Goal: Transaction & Acquisition: Purchase product/service

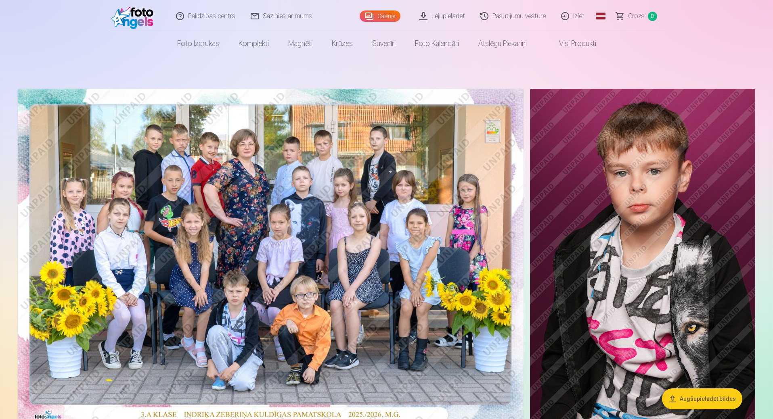
click at [133, 15] on img at bounding box center [134, 16] width 46 height 26
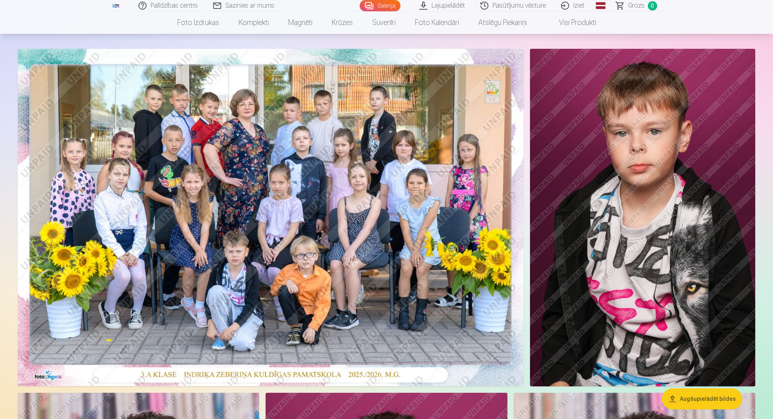
scroll to position [40, 0]
click at [281, 263] on img at bounding box center [271, 216] width 506 height 337
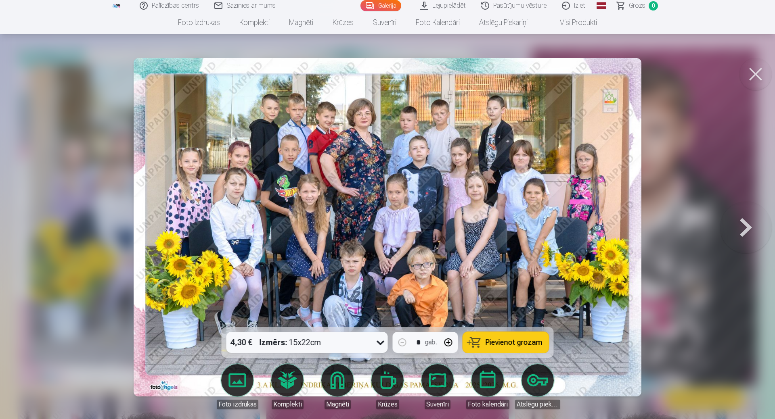
click at [380, 343] on icon at bounding box center [380, 342] width 13 height 13
click at [533, 340] on span "Pievienot grozam" at bounding box center [513, 342] width 57 height 7
click at [744, 222] on button at bounding box center [746, 228] width 52 height 184
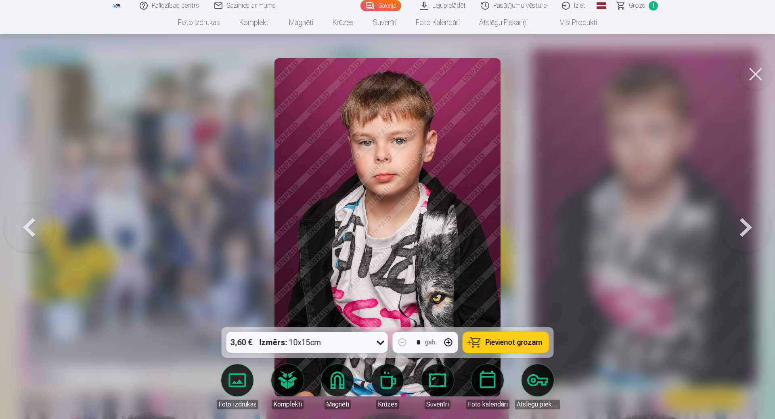
click at [760, 76] on button at bounding box center [755, 74] width 32 height 32
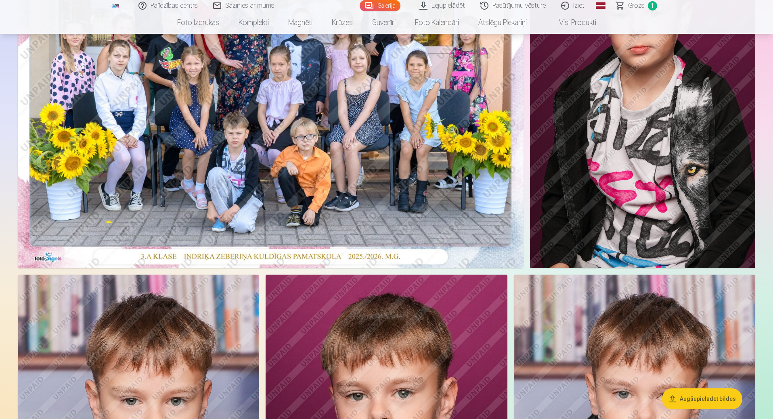
scroll to position [40, 0]
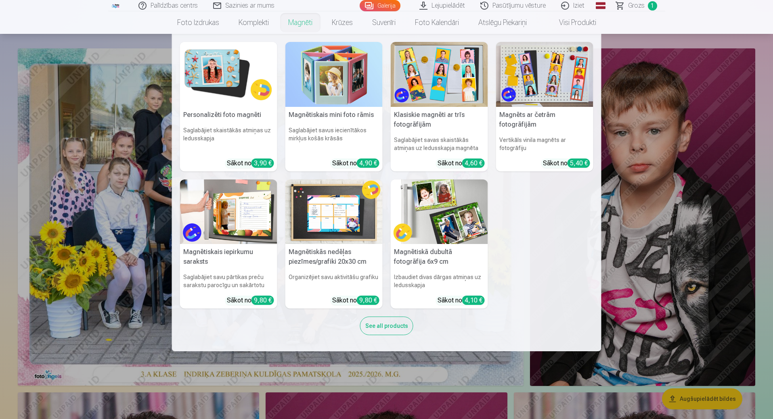
click at [307, 23] on link "Magnēti" at bounding box center [300, 22] width 44 height 23
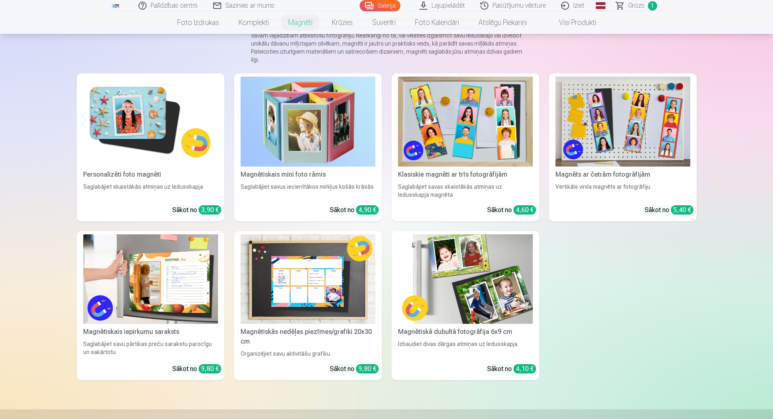
scroll to position [121, 0]
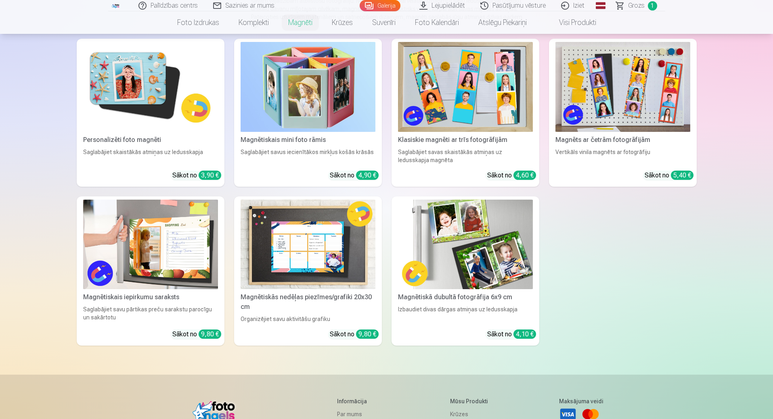
click at [469, 232] on img at bounding box center [465, 245] width 135 height 90
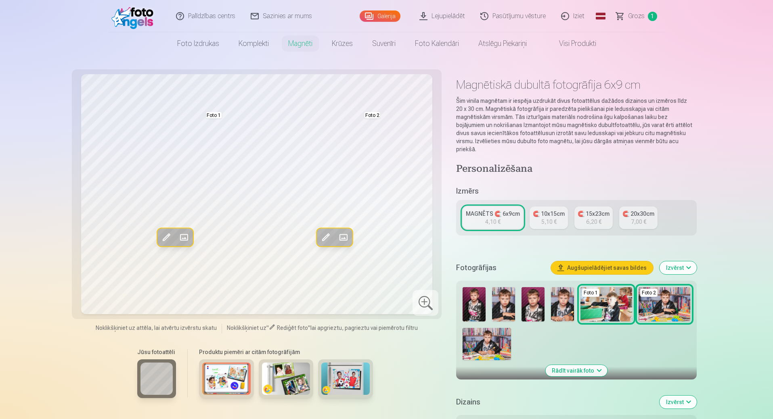
click at [340, 238] on span at bounding box center [342, 237] width 13 height 13
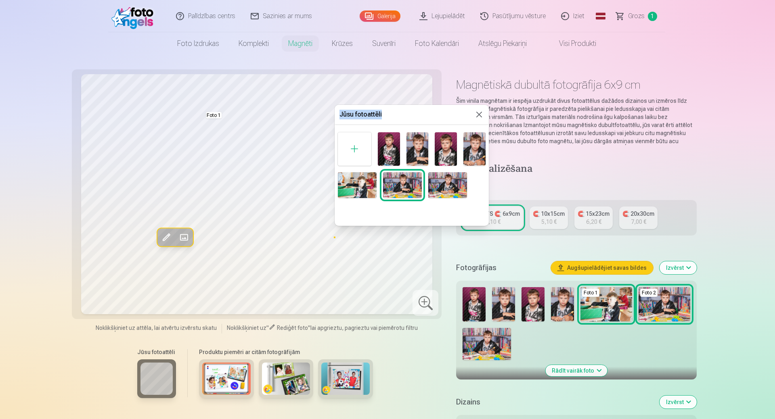
drag, startPoint x: 438, startPoint y: 116, endPoint x: 437, endPoint y: 73, distance: 43.6
click at [438, 73] on body "Palīdzības centrs Sazinies ar mums Galerija Lejupielādēt Pasūtījumu vēsture Izi…" at bounding box center [387, 209] width 775 height 419
click at [447, 151] on img at bounding box center [446, 148] width 22 height 33
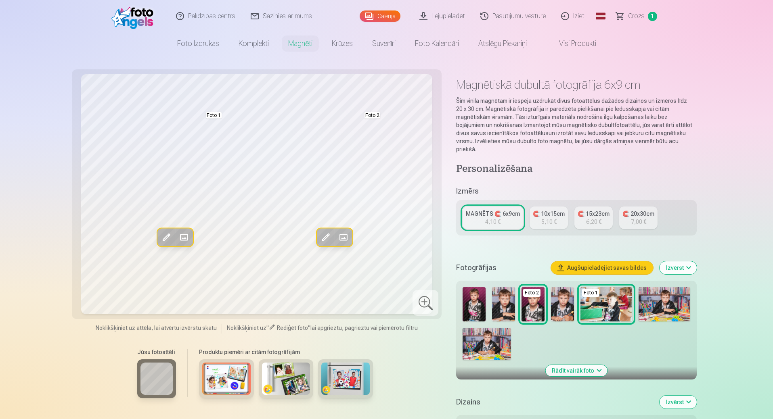
click at [349, 240] on span at bounding box center [342, 237] width 13 height 13
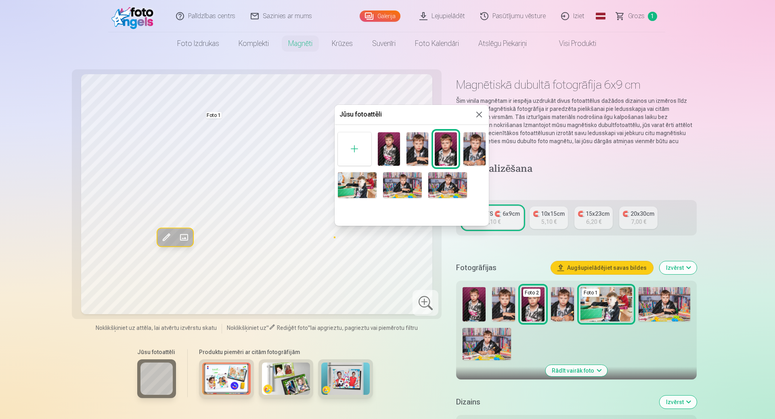
click at [390, 152] on img at bounding box center [389, 148] width 22 height 33
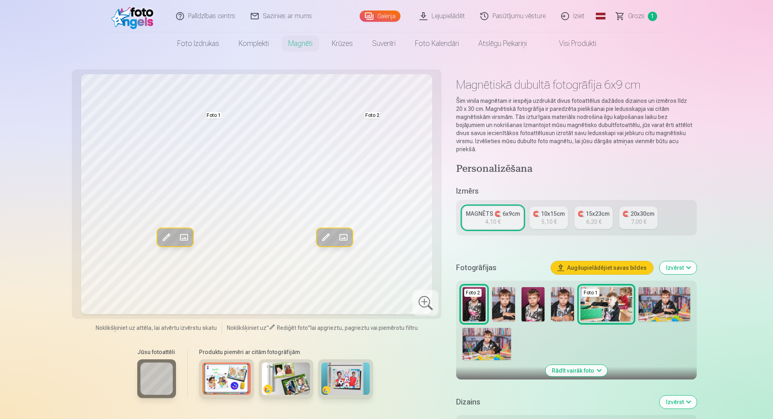
click at [186, 238] on span at bounding box center [184, 237] width 13 height 13
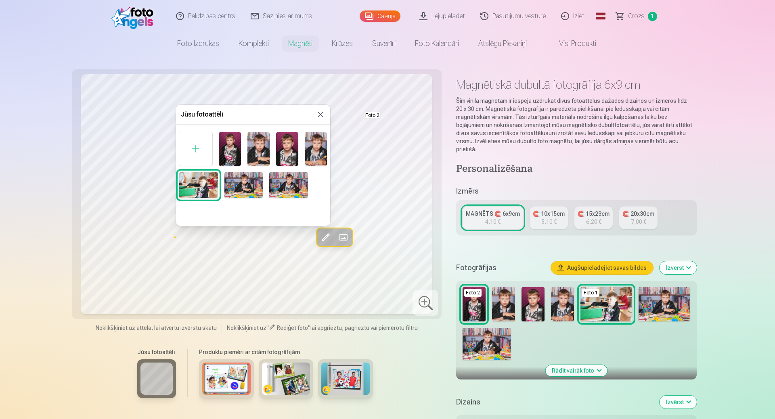
click at [293, 184] on img at bounding box center [288, 185] width 39 height 26
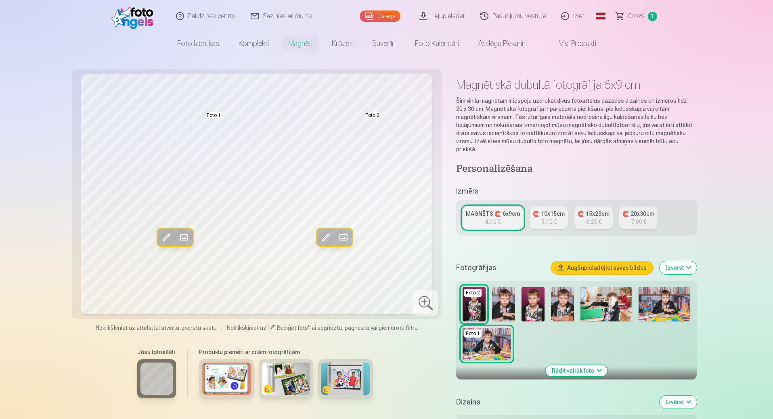
click at [184, 240] on span at bounding box center [184, 237] width 13 height 13
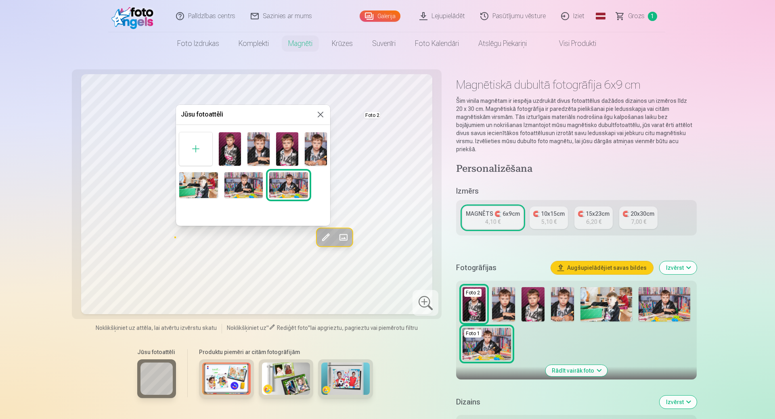
click at [210, 187] on img at bounding box center [198, 185] width 39 height 26
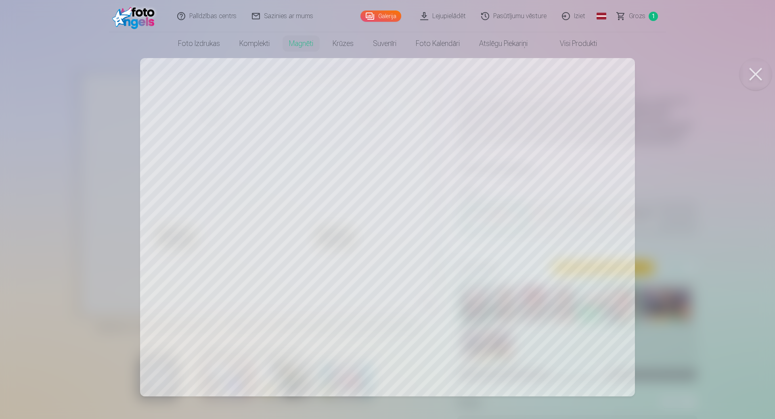
click at [268, 257] on div at bounding box center [387, 209] width 775 height 419
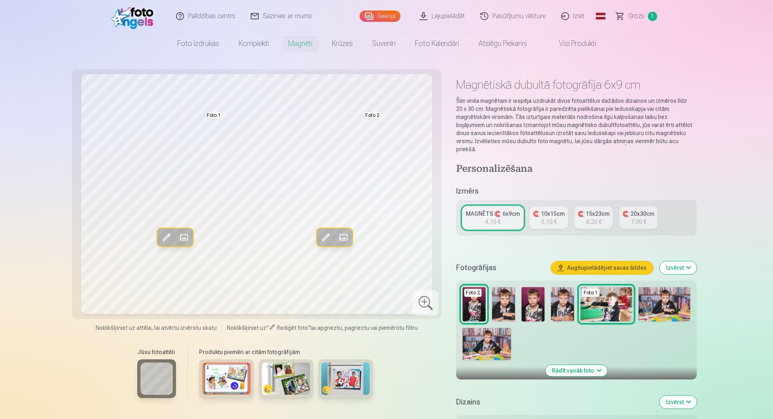
click at [186, 245] on button "Aizstāt" at bounding box center [184, 238] width 18 height 18
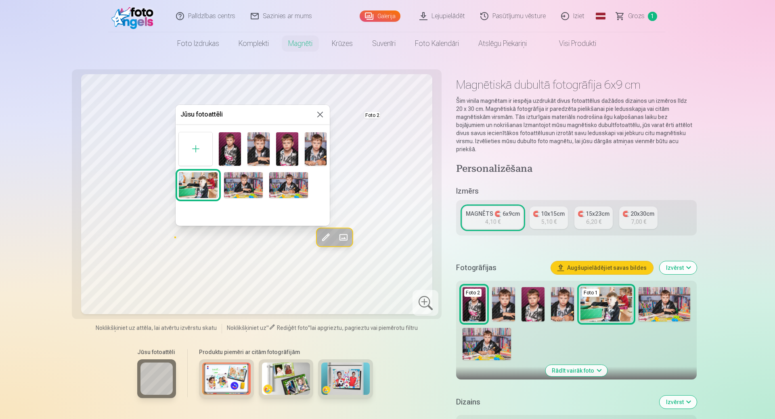
click at [286, 184] on img at bounding box center [288, 185] width 39 height 26
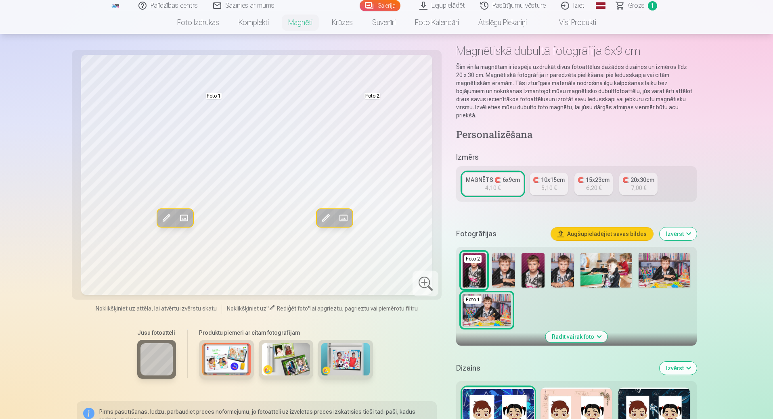
scroll to position [81, 0]
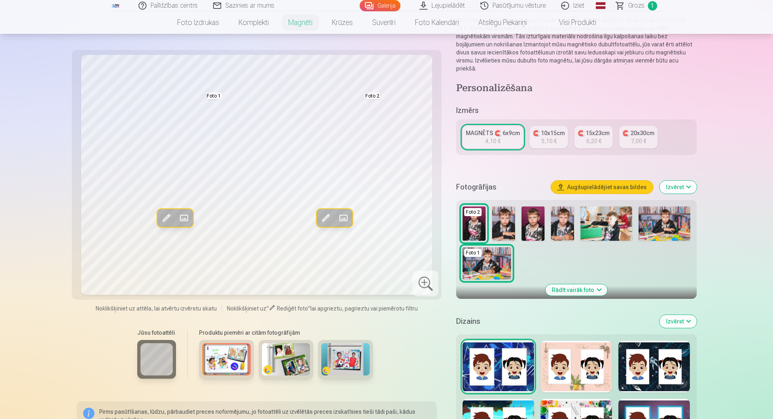
click at [546, 137] on div "5,10 €" at bounding box center [548, 141] width 15 height 8
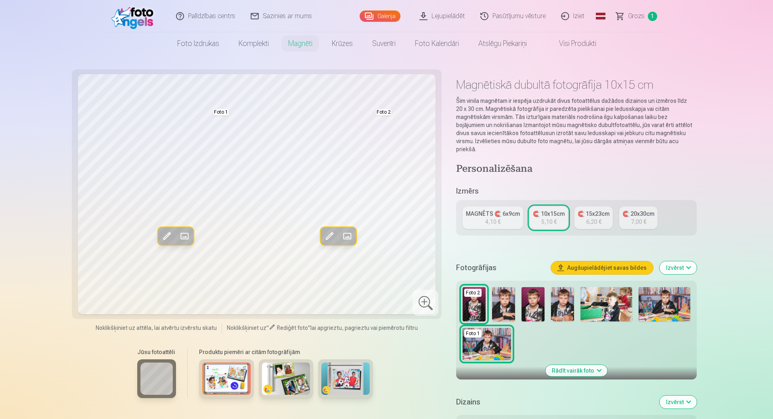
click at [503, 210] on div "MAGNĒTS 🧲 6x9cm" at bounding box center [493, 214] width 54 height 8
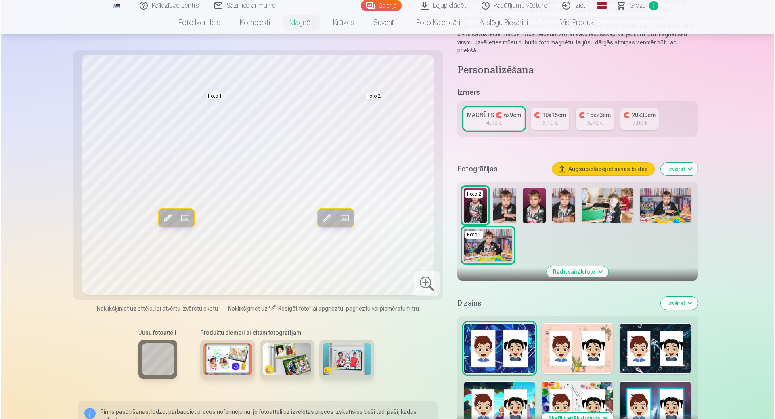
scroll to position [161, 0]
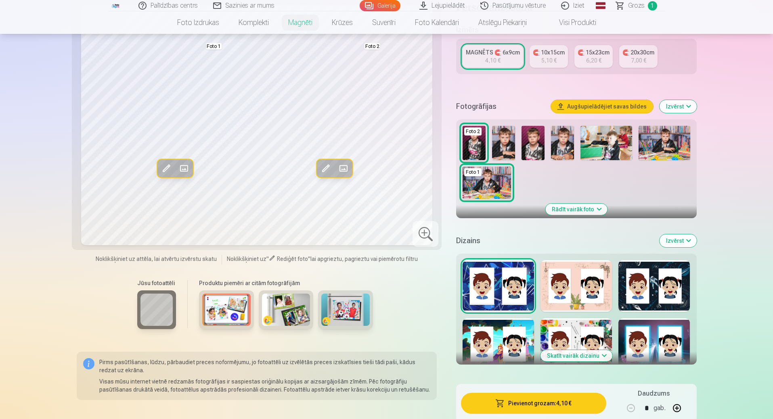
click at [540, 399] on button "Pievienot grozam : 4,10 €" at bounding box center [533, 403] width 145 height 21
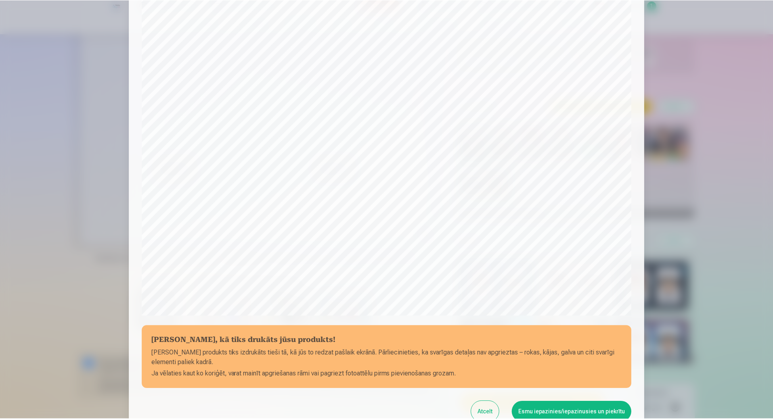
scroll to position [0, 0]
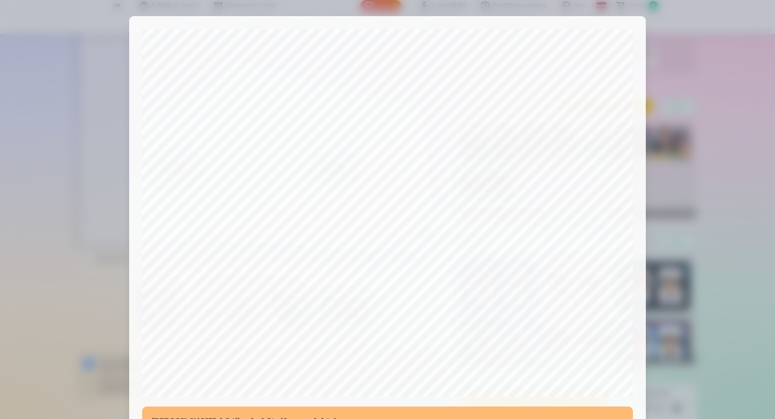
click at [699, 36] on div at bounding box center [387, 209] width 775 height 419
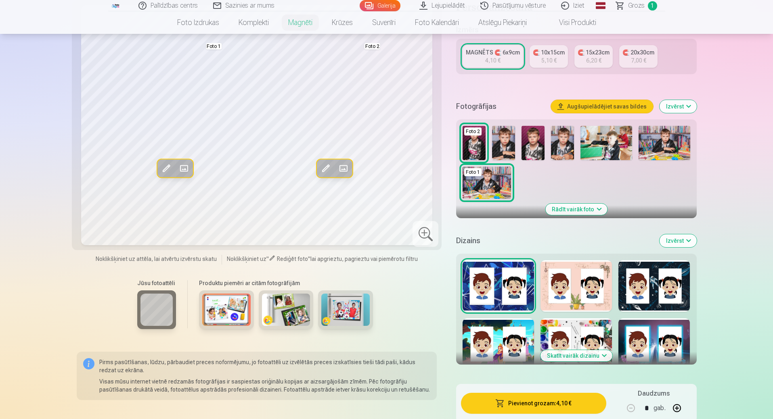
click at [682, 236] on button "Izvērst" at bounding box center [677, 240] width 37 height 13
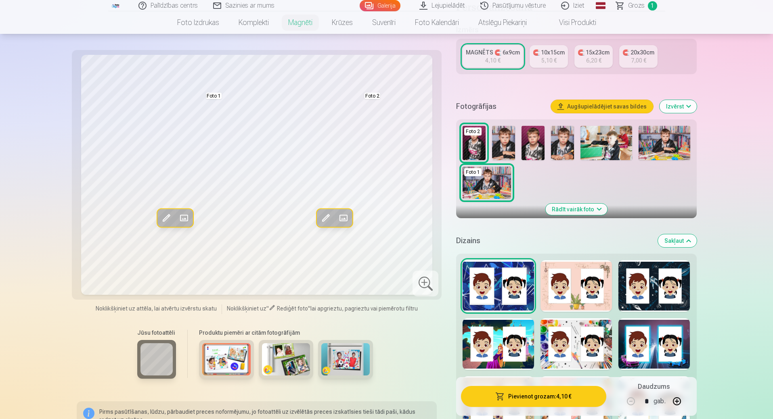
click at [682, 236] on button "Sakļaut" at bounding box center [677, 240] width 39 height 13
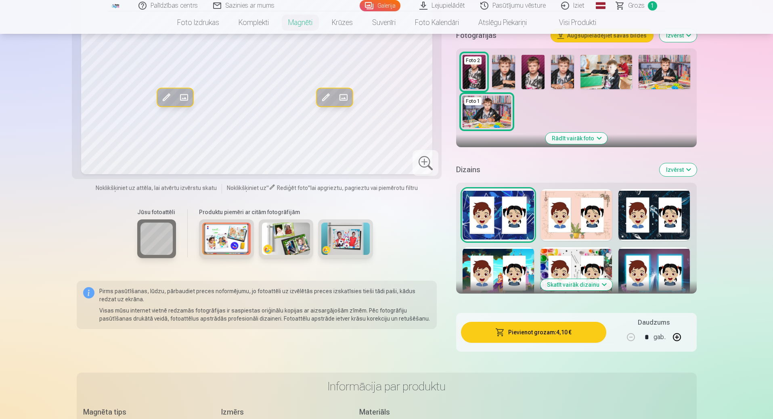
scroll to position [245, 0]
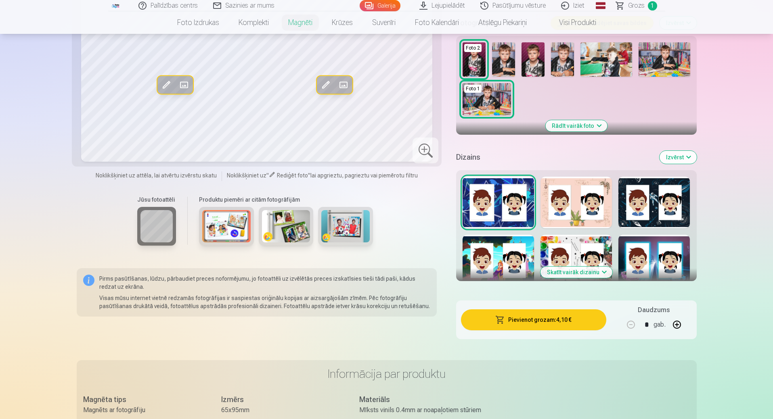
click at [566, 267] on button "Skatīt vairāk dizainu" at bounding box center [576, 272] width 72 height 11
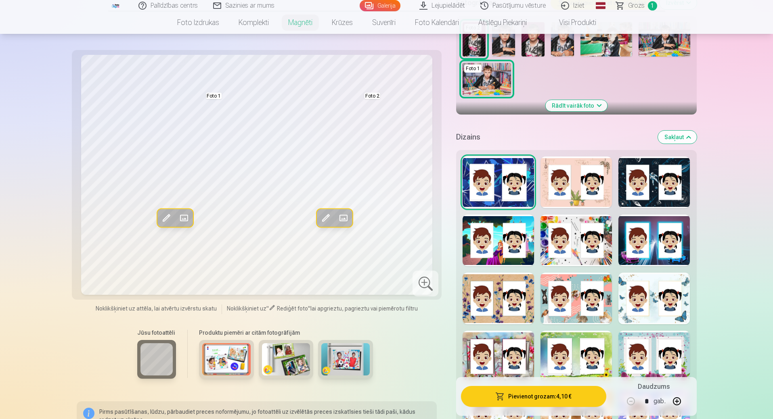
scroll to position [285, 0]
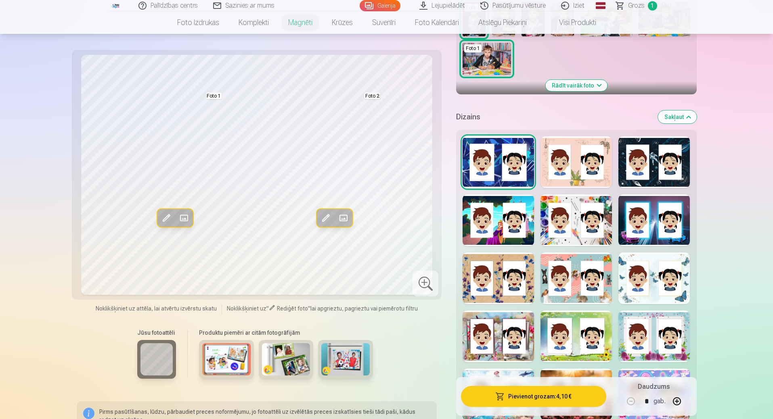
click at [658, 155] on div at bounding box center [653, 162] width 71 height 52
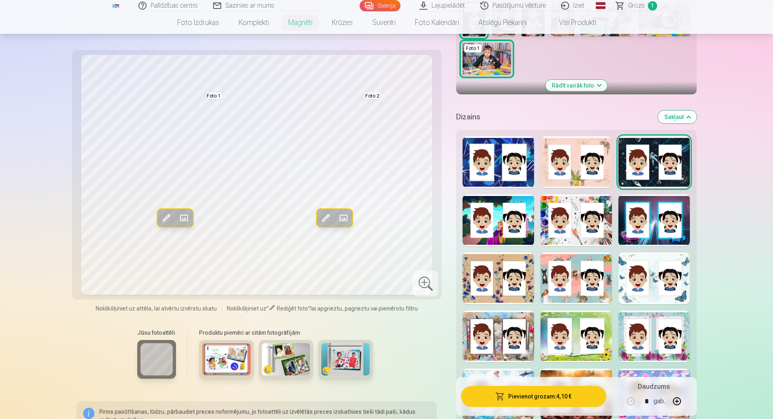
click at [677, 222] on div at bounding box center [653, 220] width 71 height 52
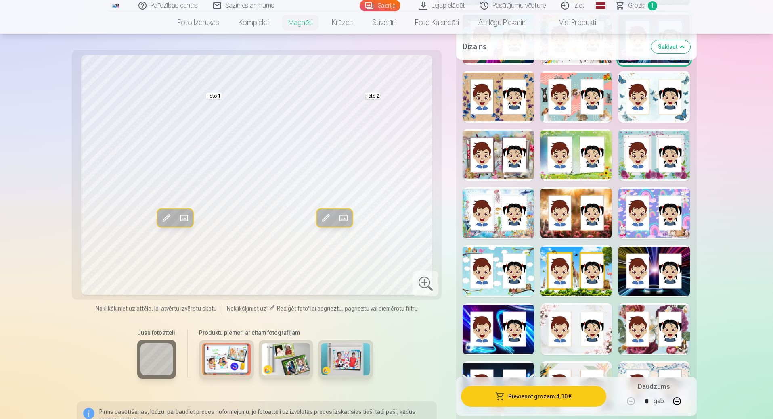
scroll to position [487, 0]
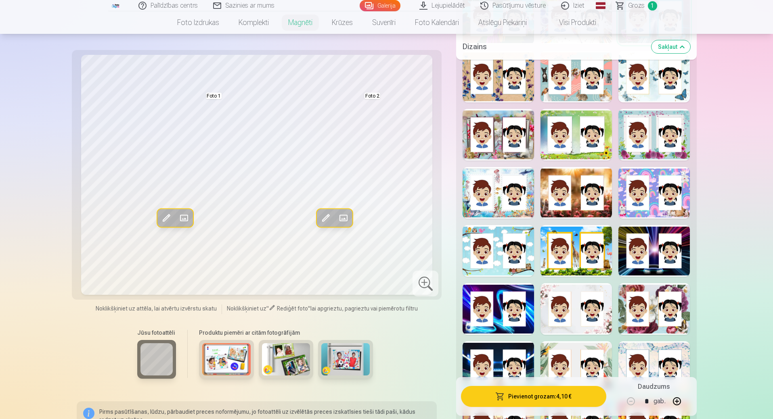
click at [529, 196] on div at bounding box center [497, 193] width 71 height 52
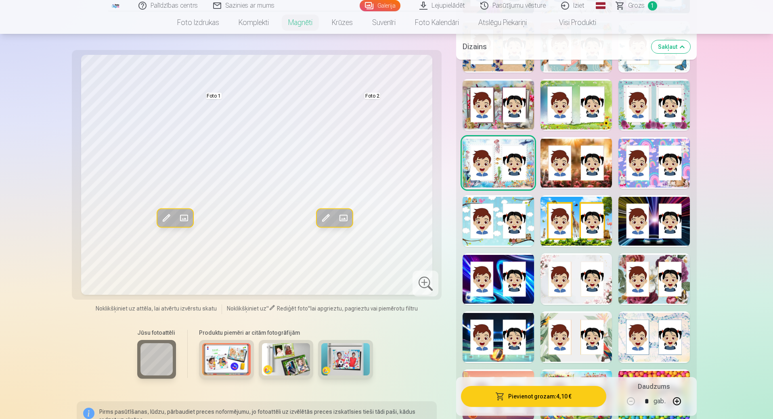
scroll to position [568, 0]
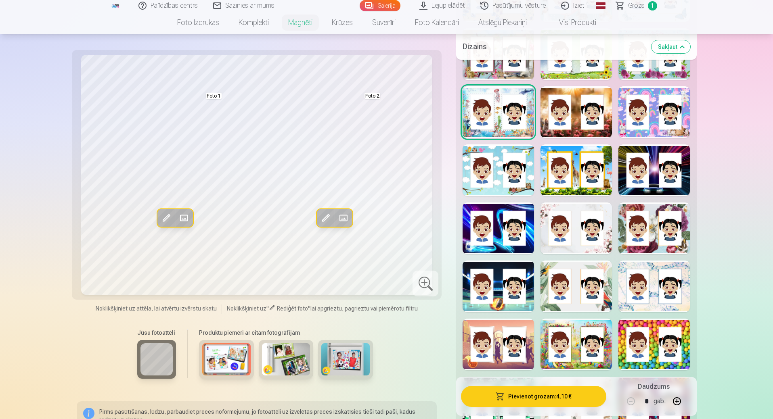
click at [650, 144] on div at bounding box center [653, 170] width 71 height 52
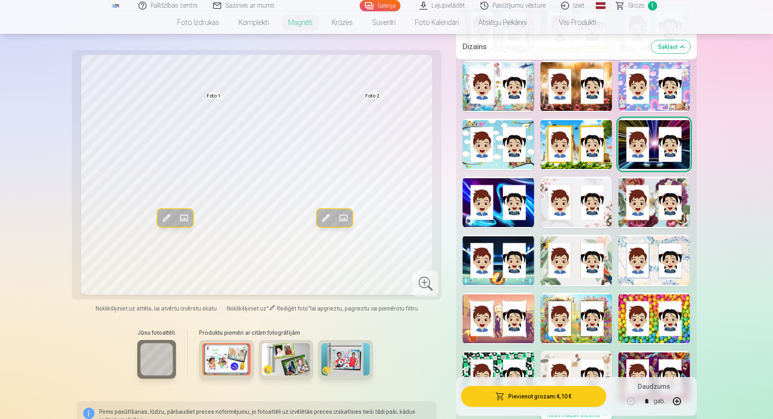
scroll to position [608, 0]
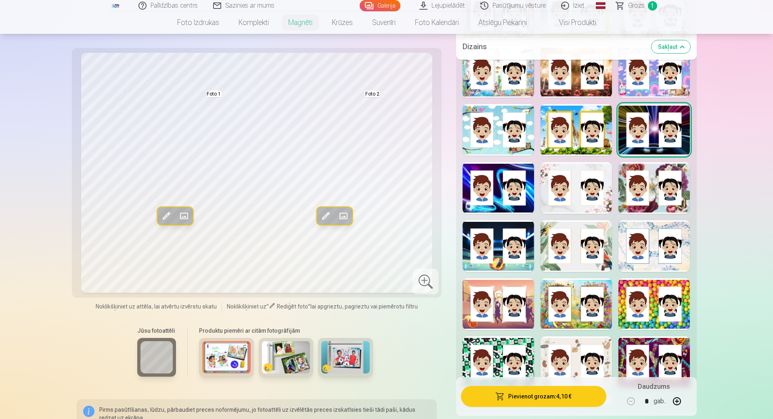
click at [495, 181] on div at bounding box center [497, 188] width 71 height 52
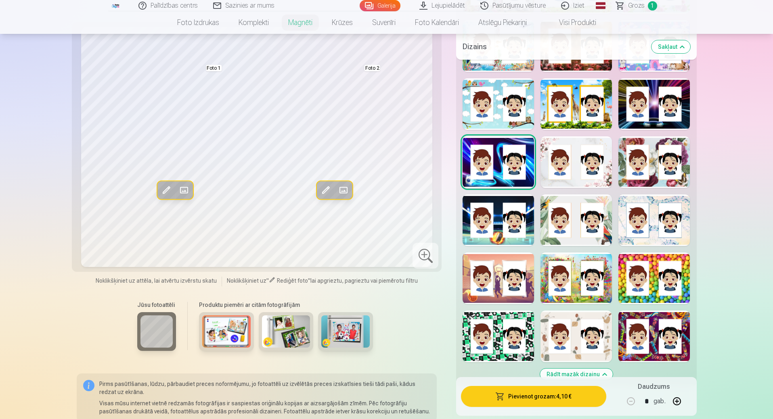
scroll to position [648, 0]
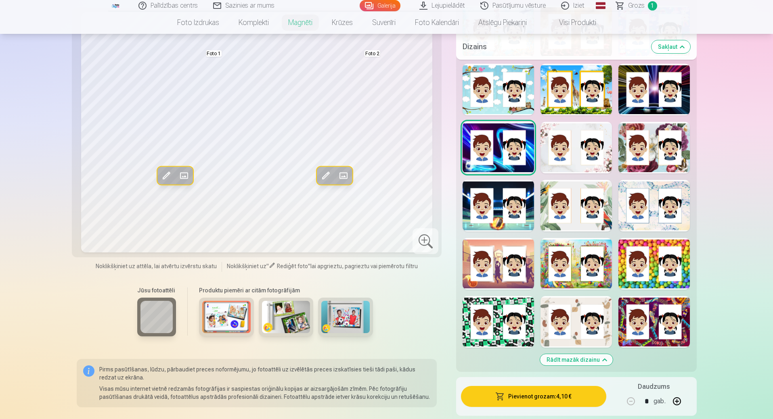
click at [671, 263] on div at bounding box center [653, 264] width 71 height 52
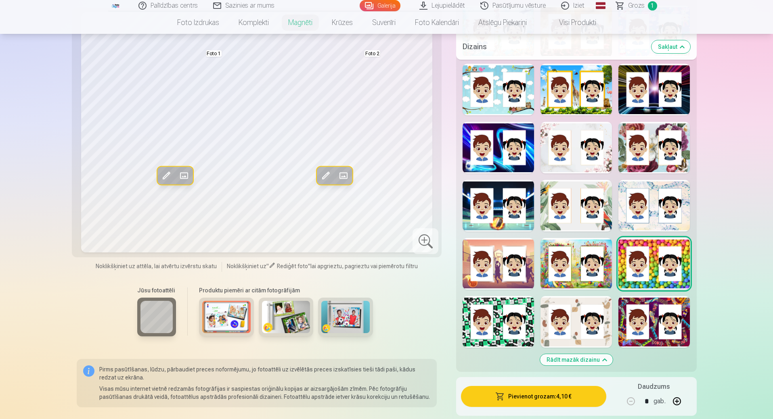
click at [489, 311] on div at bounding box center [497, 322] width 71 height 52
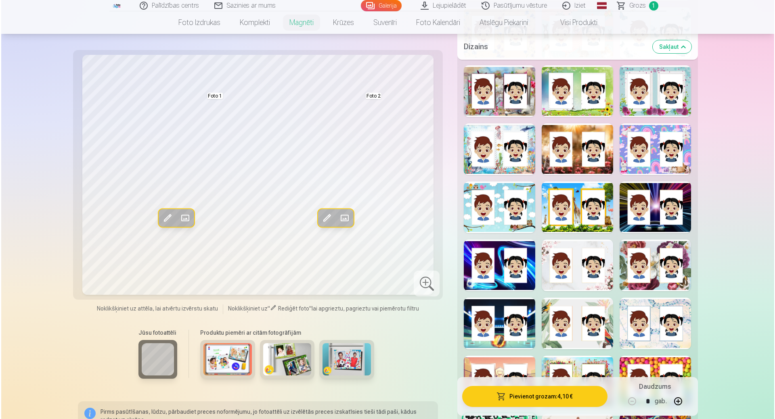
scroll to position [527, 0]
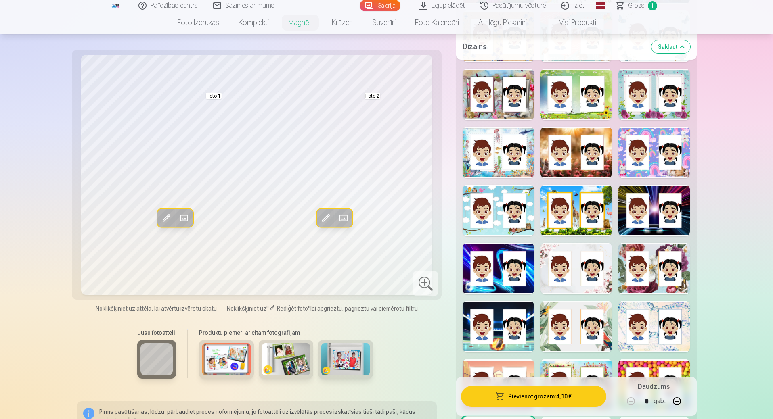
click at [668, 197] on div at bounding box center [653, 211] width 71 height 52
click at [561, 395] on button "Pievienot grozam : 4,10 €" at bounding box center [533, 396] width 145 height 21
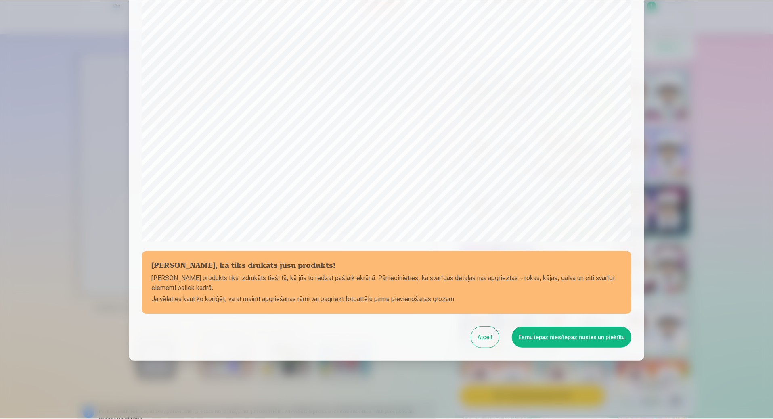
scroll to position [162, 0]
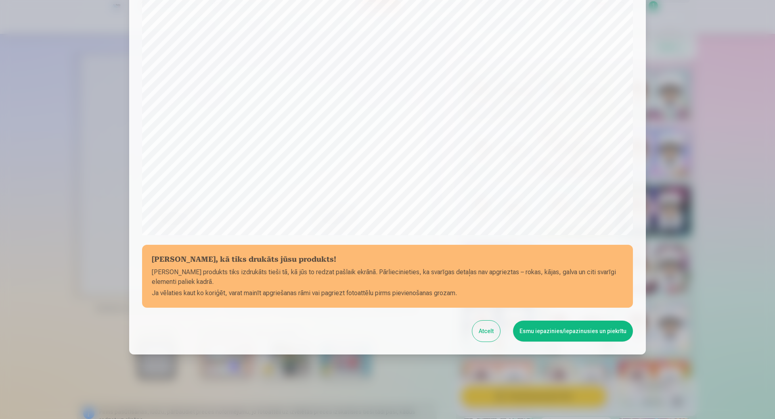
click at [564, 331] on button "Esmu iepazinies/iepazinusies un piekrītu" at bounding box center [573, 331] width 120 height 21
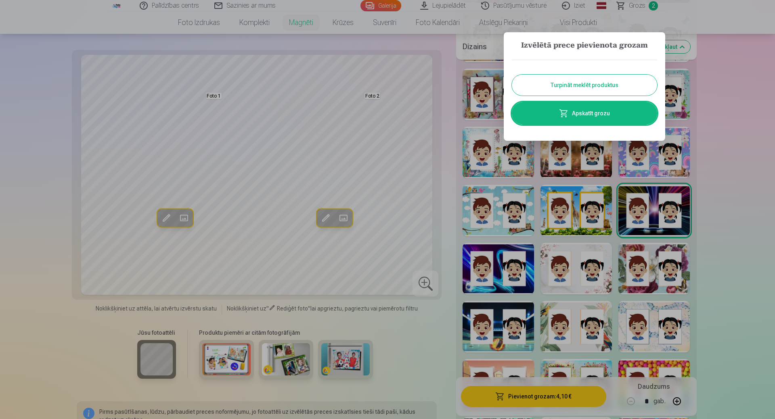
click at [746, 150] on div at bounding box center [387, 209] width 775 height 419
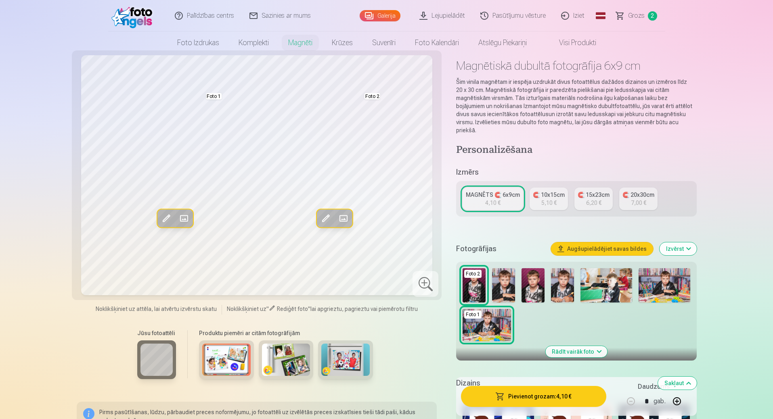
scroll to position [0, 0]
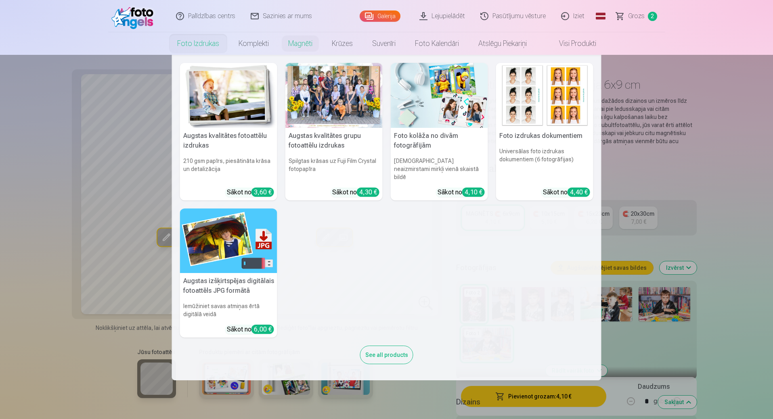
click at [189, 50] on link "Foto izdrukas" at bounding box center [197, 43] width 61 height 23
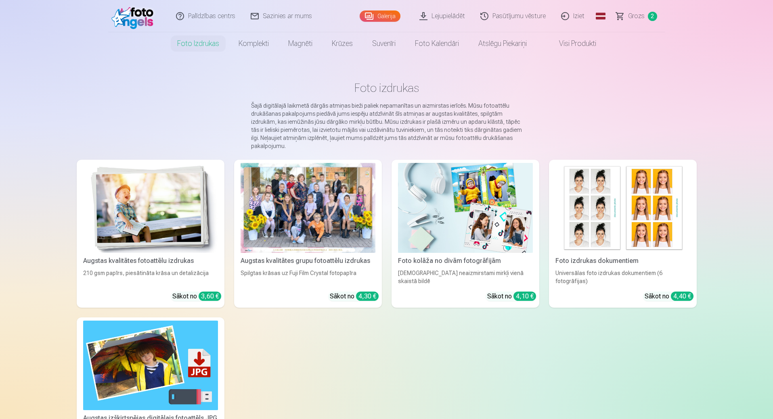
click at [591, 46] on link "Visi produkti" at bounding box center [570, 43] width 69 height 23
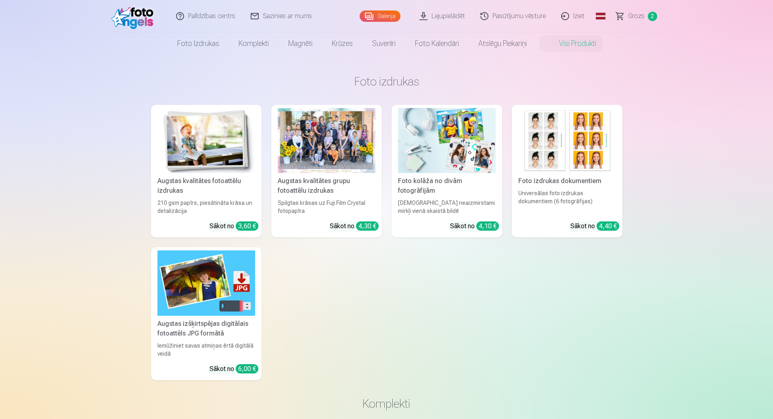
click at [329, 135] on div at bounding box center [327, 140] width 98 height 65
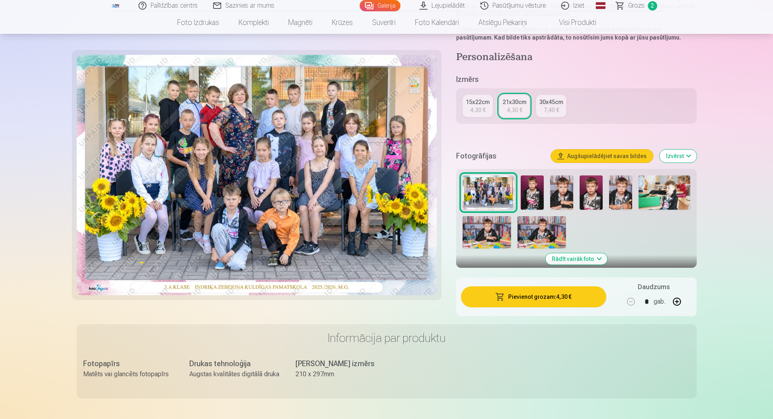
scroll to position [202, 0]
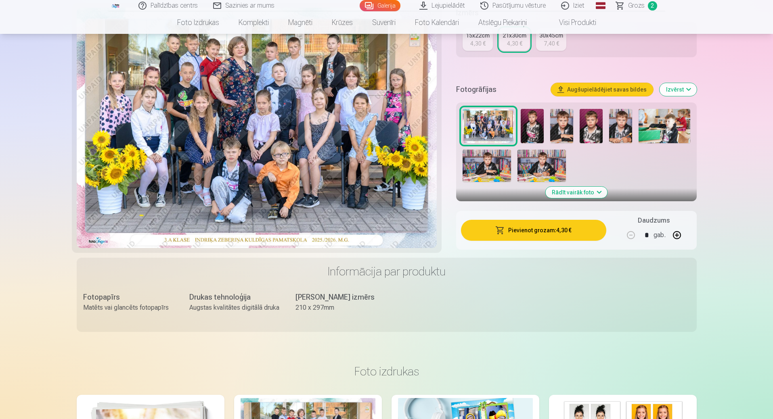
click at [588, 196] on button "Rādīt vairāk foto" at bounding box center [576, 192] width 62 height 11
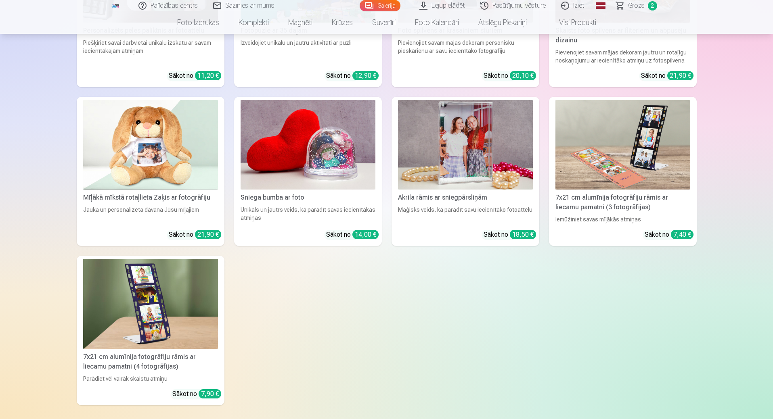
scroll to position [2210, 0]
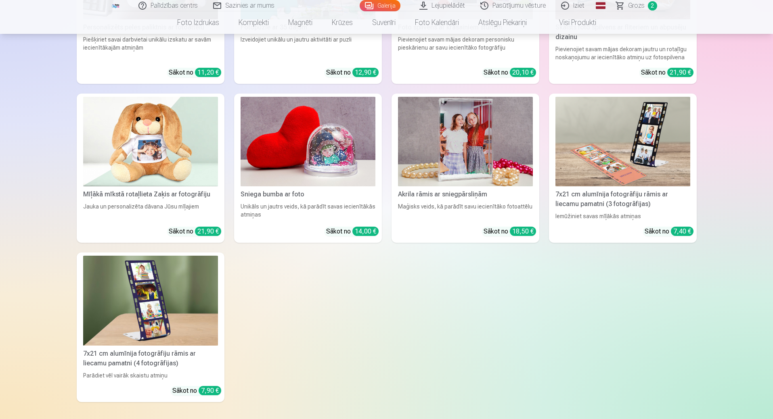
drag, startPoint x: 774, startPoint y: 301, endPoint x: 531, endPoint y: 330, distance: 245.4
click at [531, 330] on div "Personalizēts peles paliktnis ar fotoattēlu Piešķiriet savai darbvietai unikālu…" at bounding box center [387, 164] width 620 height 476
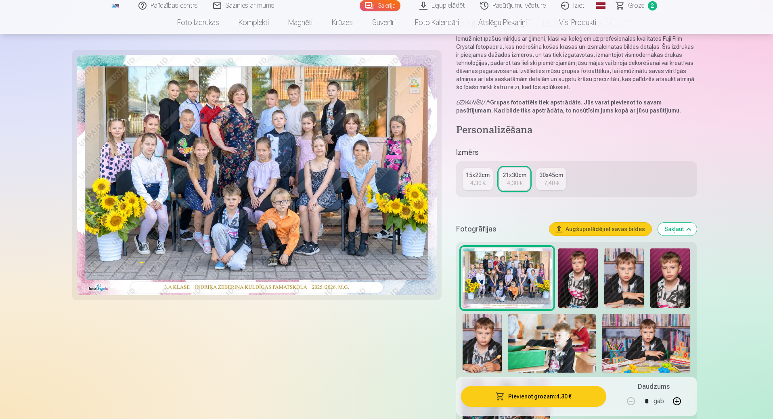
scroll to position [81, 0]
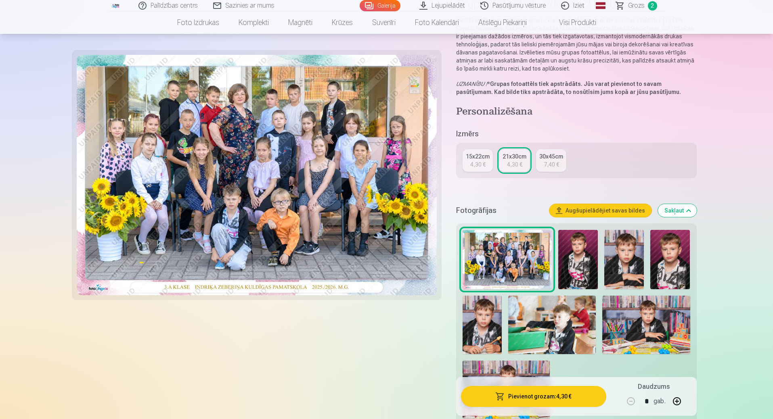
click at [573, 275] on img at bounding box center [578, 259] width 40 height 59
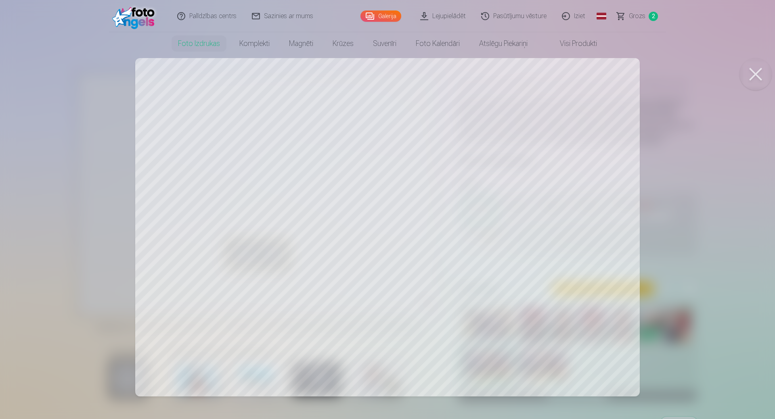
click at [756, 72] on button at bounding box center [755, 74] width 32 height 32
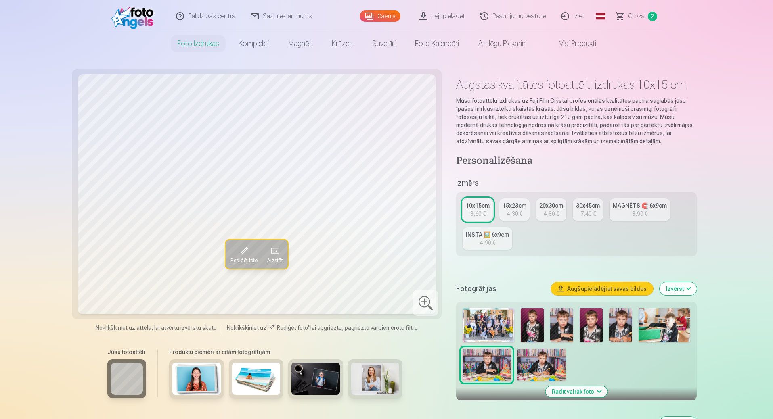
click at [634, 17] on span "Grozs" at bounding box center [636, 16] width 17 height 10
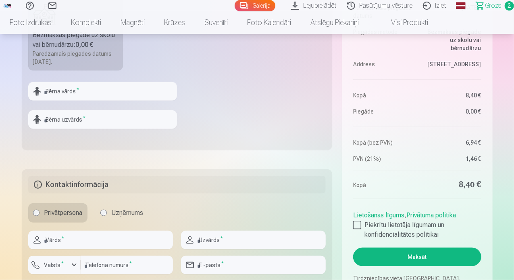
scroll to position [287, 0]
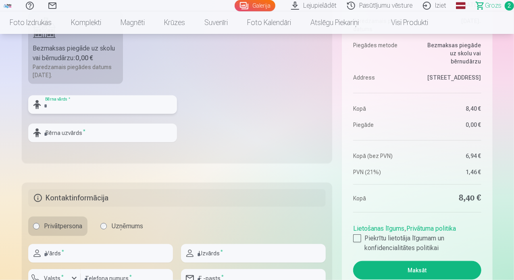
click at [136, 104] on input "text" at bounding box center [102, 104] width 149 height 19
click at [128, 105] on input "******" at bounding box center [102, 104] width 149 height 19
drag, startPoint x: 100, startPoint y: 105, endPoint x: 96, endPoint y: 102, distance: 4.9
click at [96, 102] on input "**********" at bounding box center [102, 104] width 149 height 19
type input "******"
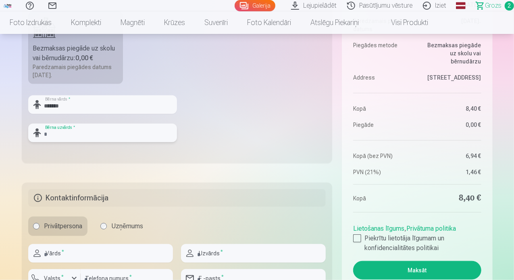
click at [56, 132] on input "text" at bounding box center [102, 132] width 149 height 19
type input "*********"
click at [76, 106] on input "******" at bounding box center [102, 104] width 149 height 19
click at [74, 106] on input "******" at bounding box center [102, 104] width 149 height 19
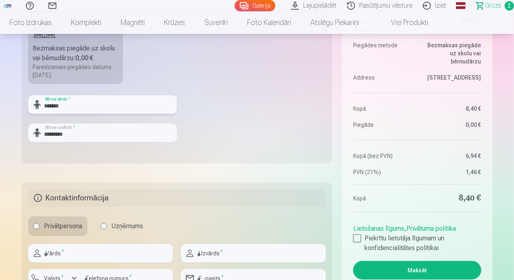
click at [65, 109] on input "******" at bounding box center [102, 104] width 149 height 19
click at [58, 108] on input "******" at bounding box center [102, 104] width 149 height 19
drag, startPoint x: 56, startPoint y: 107, endPoint x: 83, endPoint y: 104, distance: 26.4
click at [83, 104] on input "******" at bounding box center [102, 104] width 149 height 19
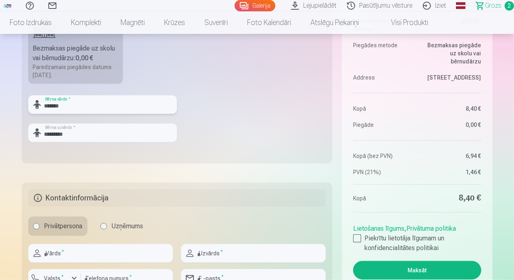
click at [82, 104] on input "******" at bounding box center [102, 104] width 149 height 19
click at [51, 104] on input "******" at bounding box center [102, 104] width 149 height 19
type input "******"
click at [288, 120] on fieldset "Piegādes metode Bezmaksas piegāde uz skolu vai bērnudārzu : 0,00 € Paredzamais …" at bounding box center [177, 67] width 311 height 192
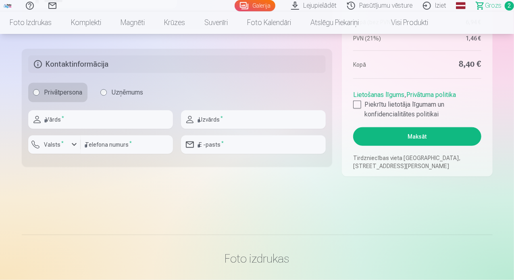
scroll to position [421, 0]
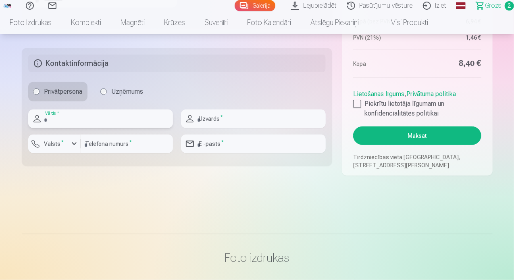
click at [104, 118] on input "text" at bounding box center [100, 118] width 145 height 19
type input "*****"
type input "*********"
type input "********"
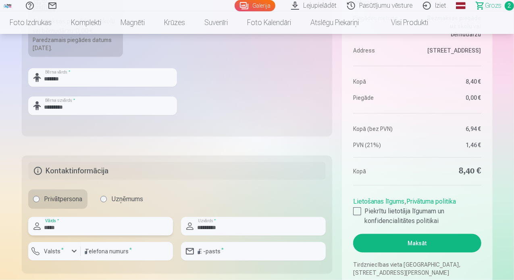
scroll to position [314, 0]
click at [361, 209] on div at bounding box center [357, 211] width 8 height 8
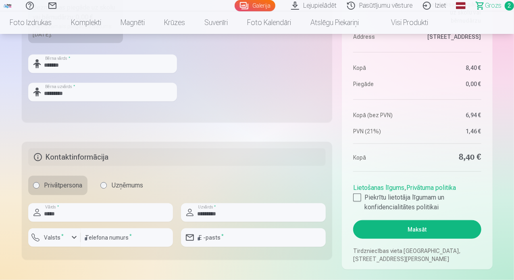
scroll to position [341, 0]
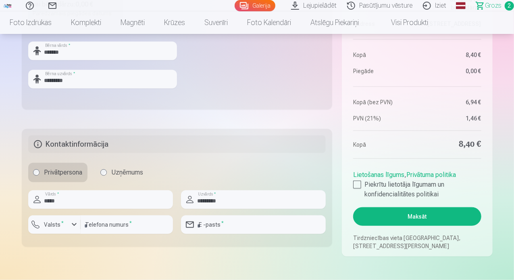
click at [414, 217] on button "Maksāt" at bounding box center [417, 216] width 128 height 19
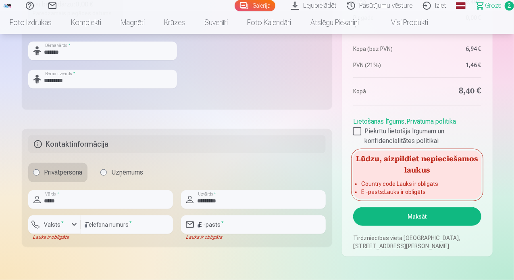
click at [326, 123] on div "Kopsavilkums Order number Grozs Status Neapmaksāts Purchase date 10.09.2025. Pa…" at bounding box center [257, 12] width 471 height 489
click at [70, 224] on div "button" at bounding box center [74, 224] width 10 height 10
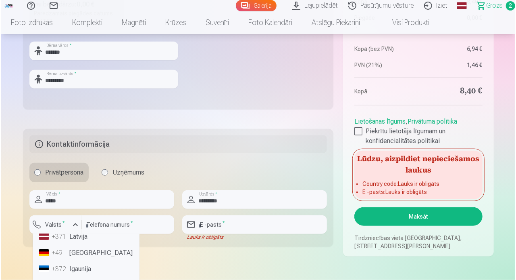
scroll to position [0, 0]
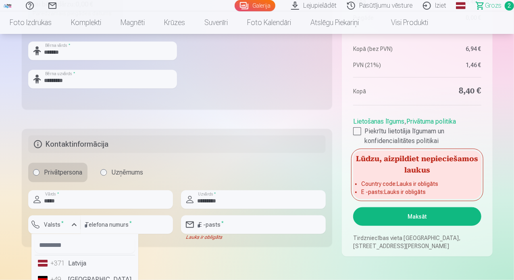
click at [83, 267] on li "+371 Latvija" at bounding box center [85, 263] width 100 height 16
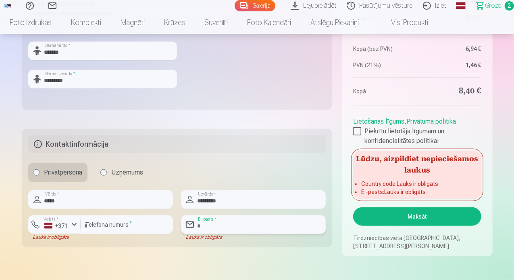
click at [229, 224] on input "email" at bounding box center [253, 224] width 145 height 19
type input "**********"
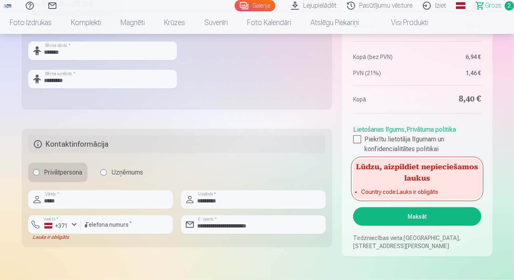
click at [444, 217] on button "Maksāt" at bounding box center [417, 216] width 128 height 19
